Goal: Information Seeking & Learning: Learn about a topic

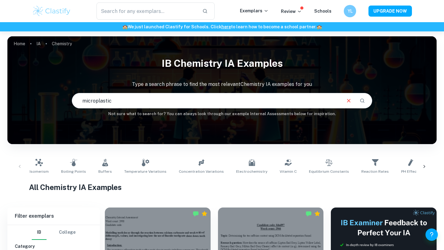
type input "microplastic"
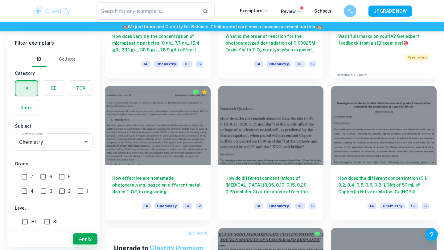
scroll to position [265, 0]
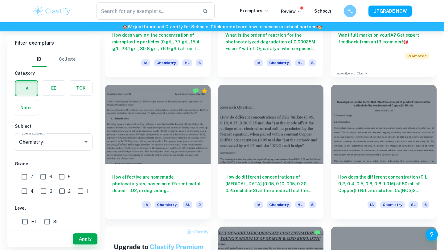
click at [29, 176] on input "7" at bounding box center [24, 177] width 12 height 12
checkbox input "true"
click at [93, 240] on button "Apply" at bounding box center [85, 239] width 25 height 11
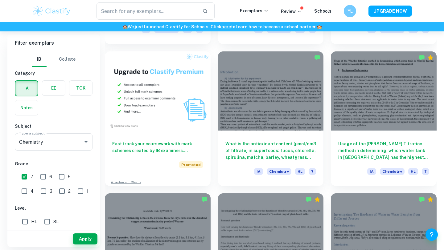
scroll to position [600, 0]
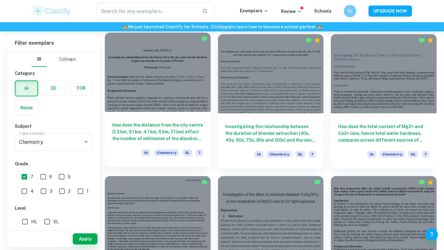
click at [192, 97] on div at bounding box center [158, 72] width 106 height 79
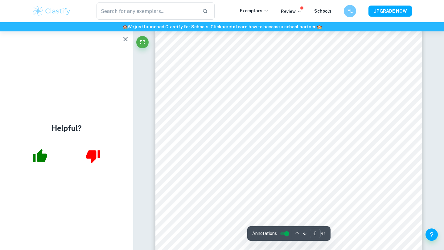
scroll to position [2017, 0]
click at [125, 37] on icon "button" at bounding box center [125, 38] width 7 height 7
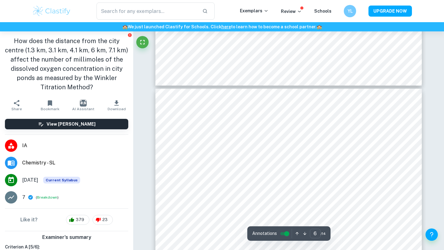
type input "5"
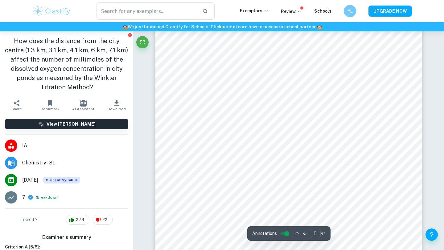
scroll to position [1767, 0]
